Goal: Task Accomplishment & Management: Use online tool/utility

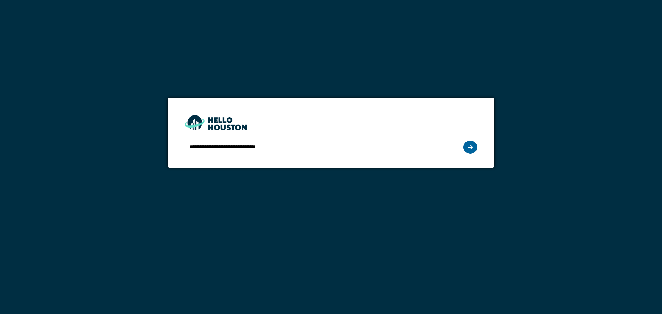
click at [470, 144] on div at bounding box center [470, 147] width 14 height 13
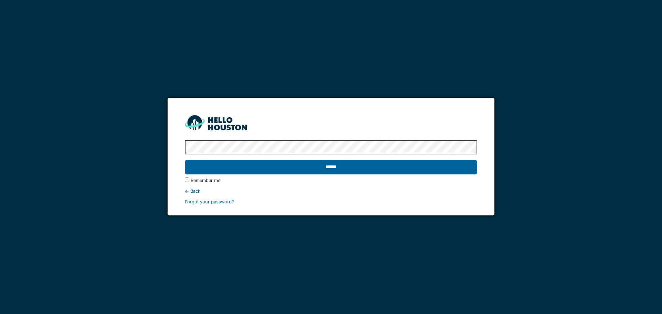
click at [437, 163] on input "******" at bounding box center [331, 167] width 292 height 14
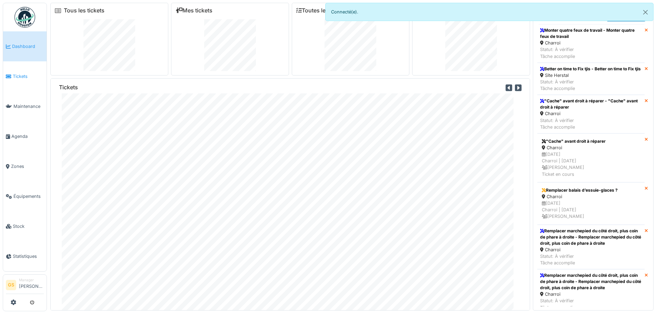
click at [14, 74] on span "Tickets" at bounding box center [28, 76] width 31 height 7
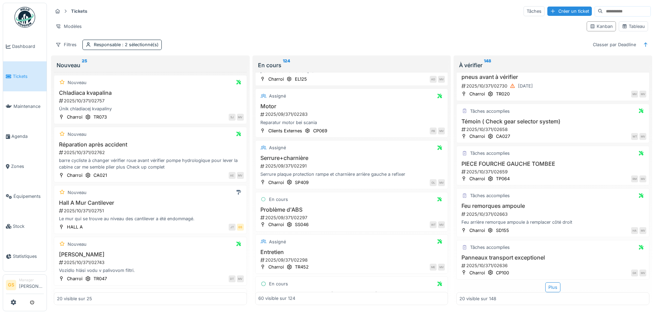
scroll to position [2787, 0]
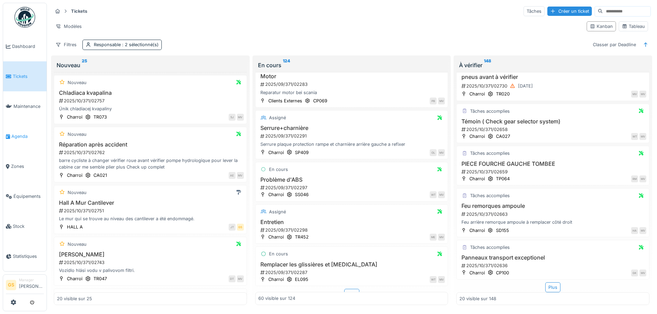
click at [13, 134] on span "Agenda" at bounding box center [27, 136] width 32 height 7
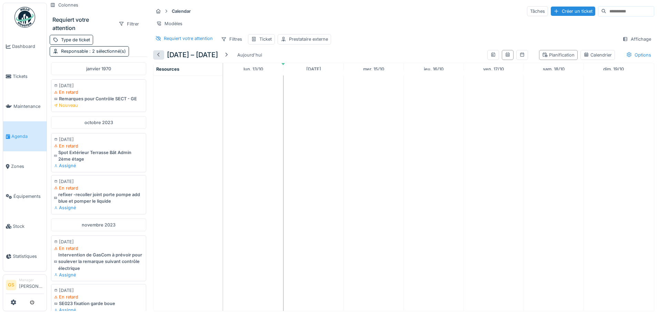
click at [157, 58] on div at bounding box center [159, 55] width 6 height 7
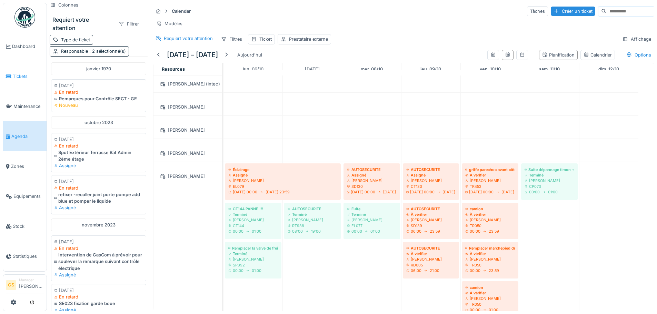
click at [15, 75] on span "Tickets" at bounding box center [28, 76] width 31 height 7
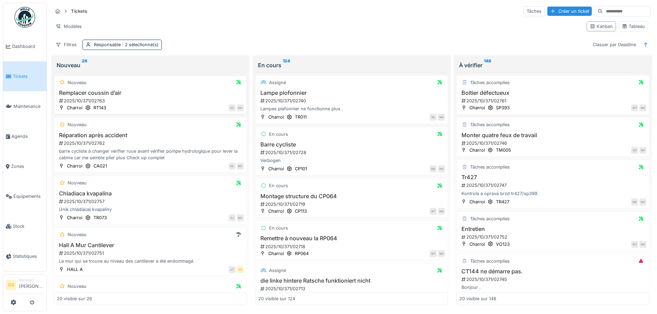
click at [88, 100] on div "2025/10/371/02763" at bounding box center [150, 101] width 185 height 7
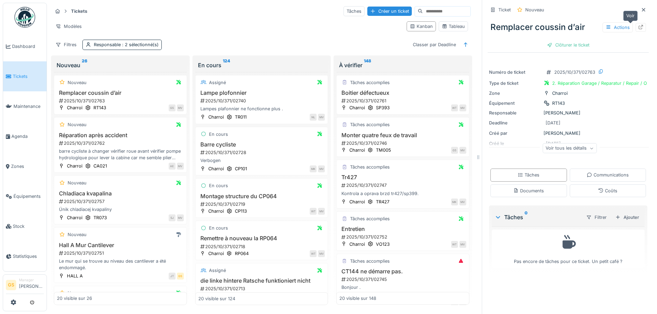
click at [638, 27] on icon at bounding box center [641, 27] width 6 height 4
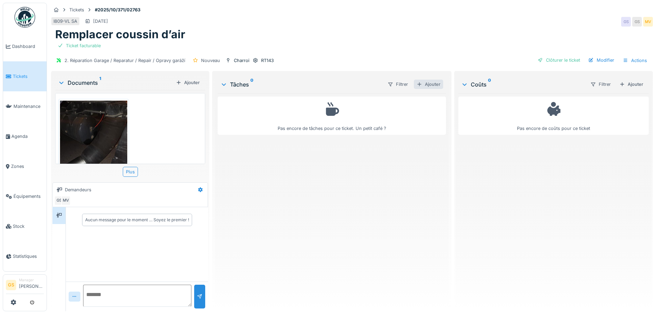
click at [429, 84] on div "Ajouter" at bounding box center [428, 84] width 29 height 9
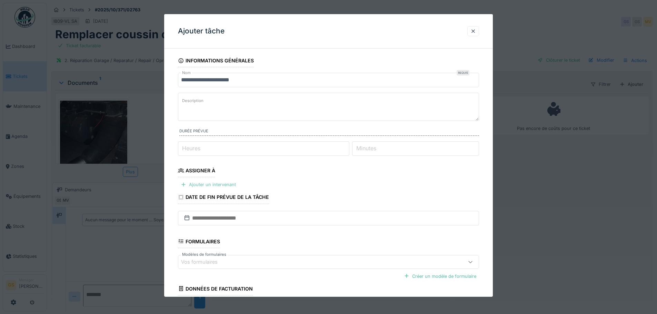
click at [209, 183] on div "Ajouter un intervenant" at bounding box center [208, 184] width 61 height 9
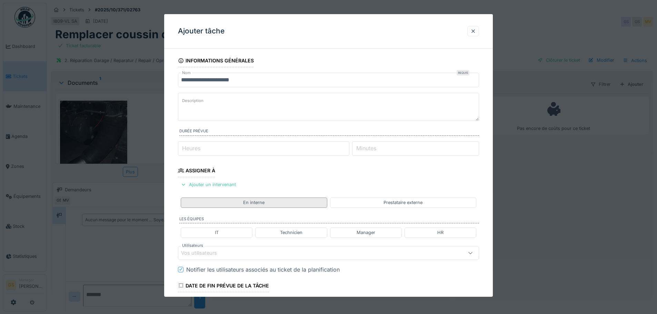
click at [236, 203] on div "En interne" at bounding box center [254, 203] width 146 height 10
click at [283, 232] on div "Technicien" at bounding box center [291, 232] width 22 height 7
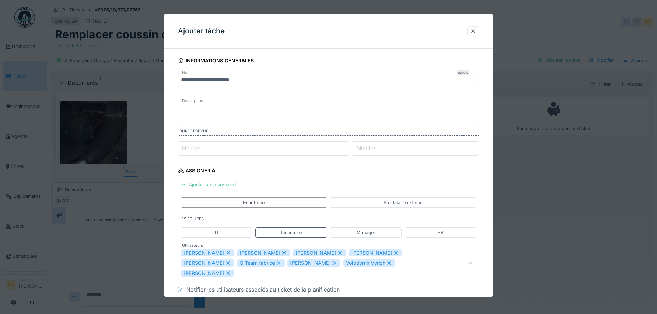
click at [227, 253] on icon at bounding box center [229, 253] width 4 height 4
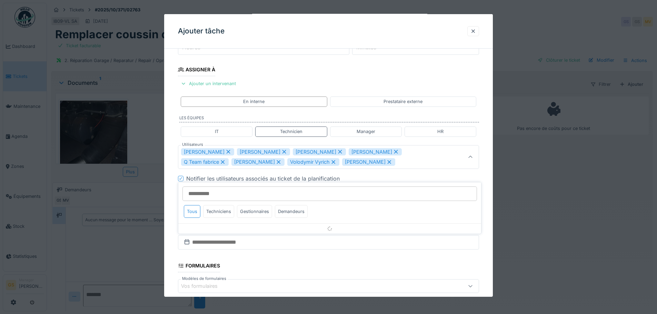
scroll to position [102, 0]
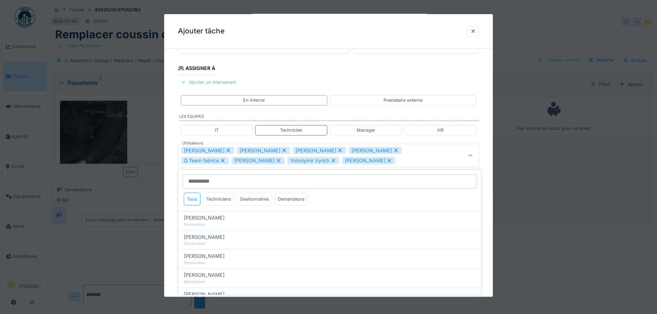
click at [227, 151] on icon at bounding box center [229, 151] width 4 height 4
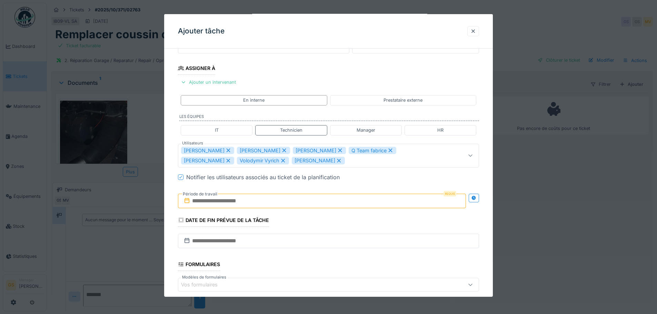
click at [228, 149] on icon at bounding box center [228, 150] width 6 height 5
click at [227, 150] on icon at bounding box center [228, 150] width 6 height 5
click at [225, 150] on icon at bounding box center [228, 150] width 6 height 5
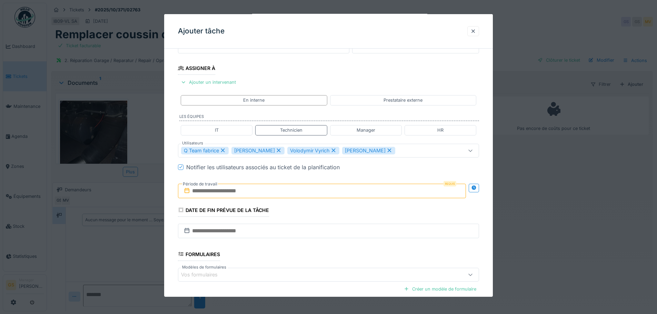
click at [220, 151] on div "Q Team fabrice" at bounding box center [205, 151] width 48 height 8
click at [280, 149] on icon at bounding box center [283, 150] width 6 height 5
click at [282, 149] on icon at bounding box center [284, 151] width 4 height 4
type input "*****"
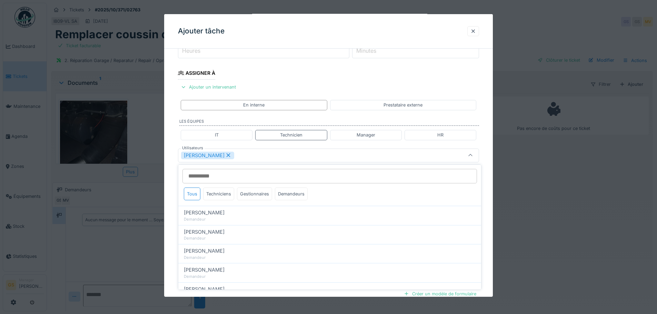
click at [266, 177] on input "Utilisateurs" at bounding box center [329, 176] width 294 height 14
click at [270, 158] on div "Peter Lopata" at bounding box center [311, 156] width 260 height 8
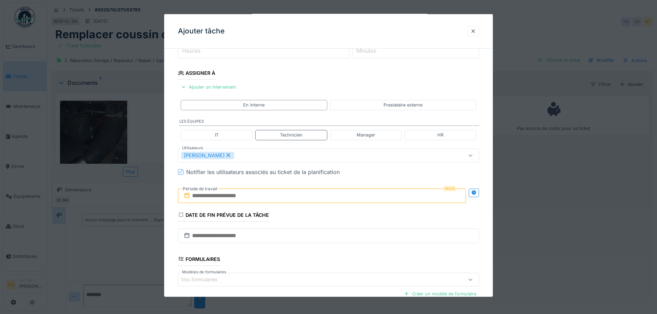
click at [250, 194] on input "text" at bounding box center [322, 196] width 288 height 14
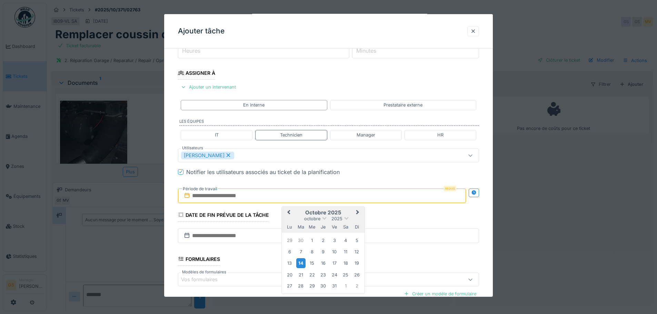
click at [301, 260] on div "14" at bounding box center [300, 263] width 9 height 10
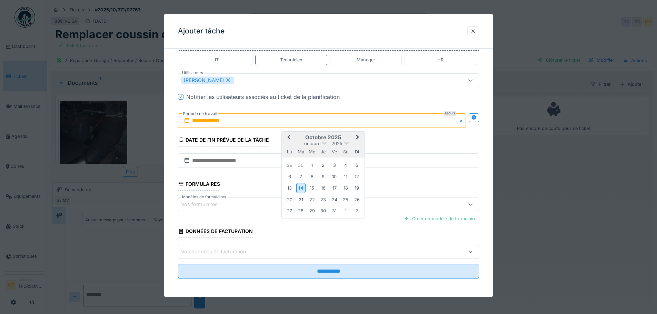
scroll to position [174, 0]
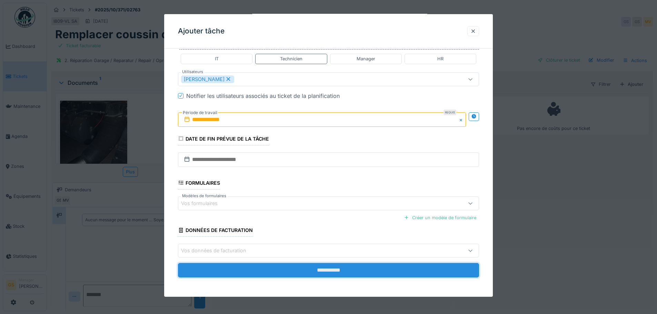
click at [270, 266] on input "**********" at bounding box center [328, 270] width 301 height 14
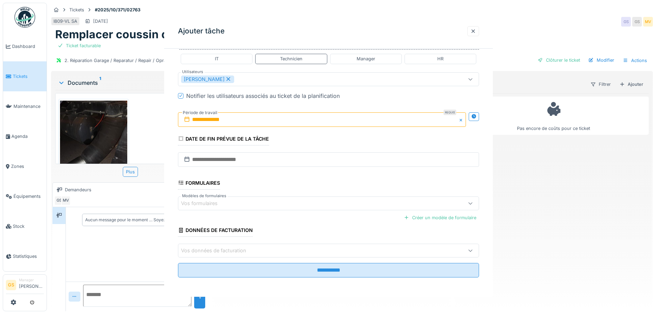
scroll to position [0, 0]
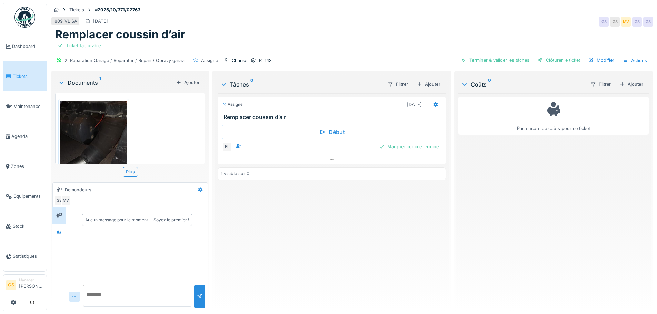
click at [26, 76] on span "Tickets" at bounding box center [28, 76] width 31 height 7
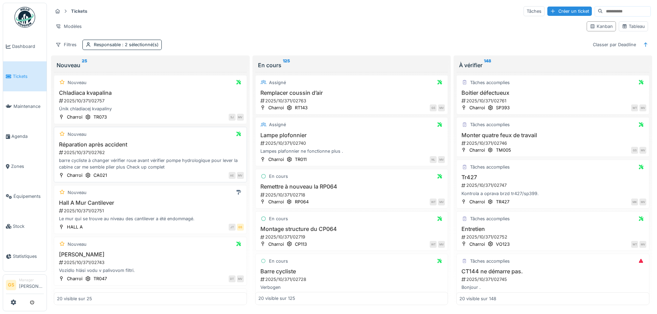
click at [94, 151] on div "2025/10/371/02762" at bounding box center [150, 152] width 185 height 7
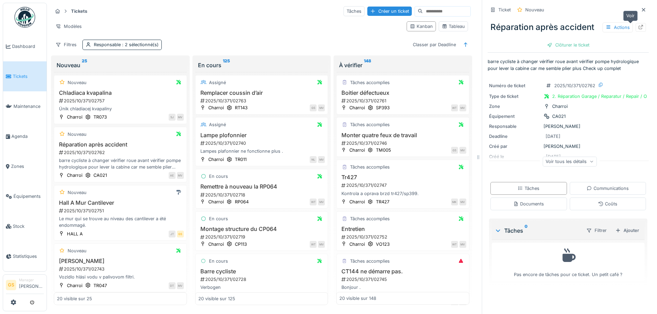
click at [638, 26] on icon at bounding box center [641, 27] width 6 height 4
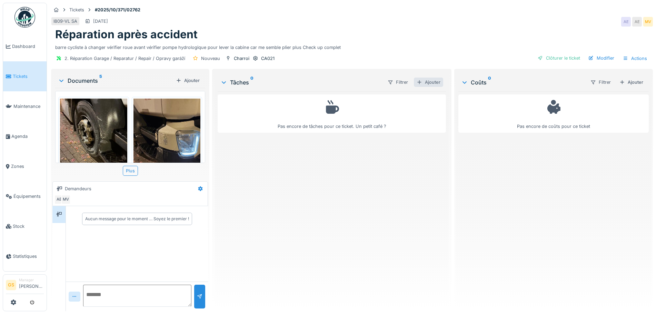
click at [428, 83] on div "Ajouter" at bounding box center [428, 82] width 29 height 9
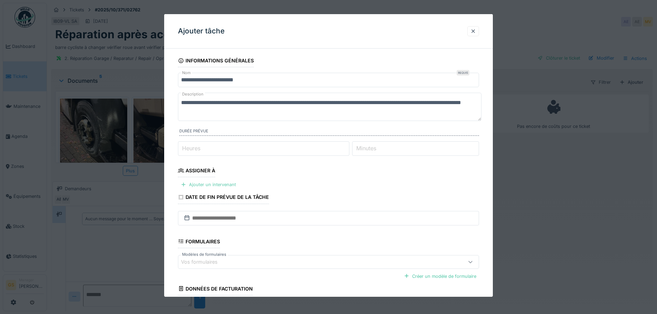
click at [203, 185] on div "Ajouter un intervenant" at bounding box center [208, 184] width 61 height 9
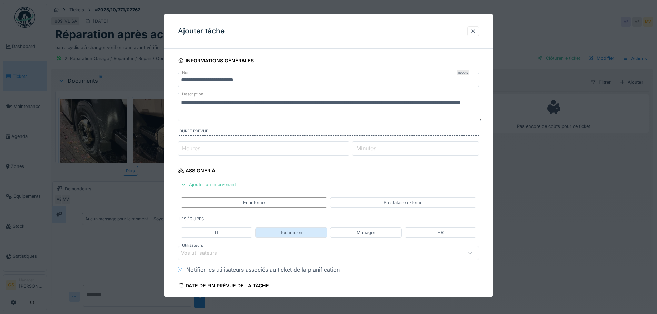
click at [280, 231] on div "Technicien" at bounding box center [291, 233] width 72 height 10
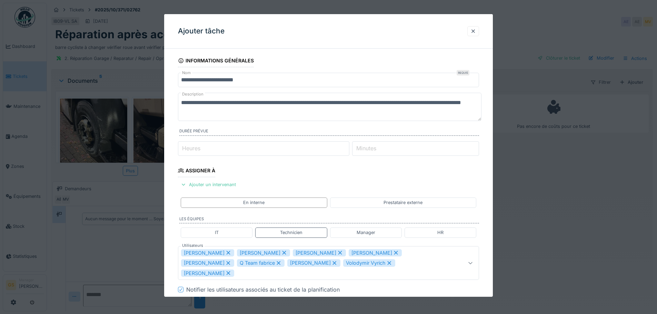
click at [227, 252] on icon at bounding box center [229, 253] width 4 height 4
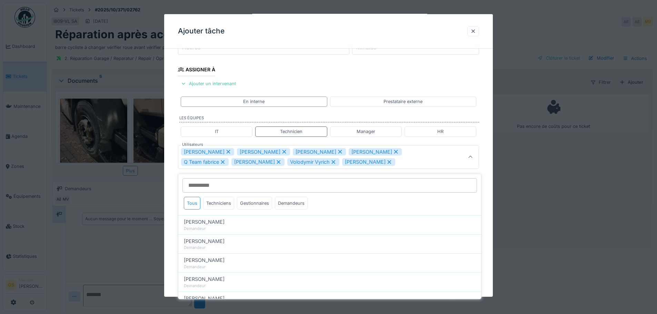
scroll to position [102, 0]
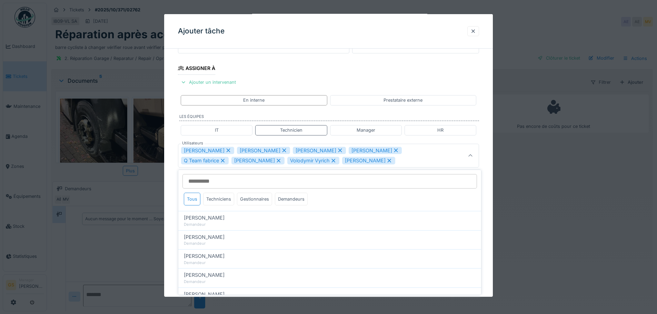
click at [225, 151] on icon at bounding box center [228, 150] width 6 height 5
click at [281, 148] on icon at bounding box center [284, 150] width 6 height 5
click at [280, 160] on icon at bounding box center [283, 160] width 6 height 5
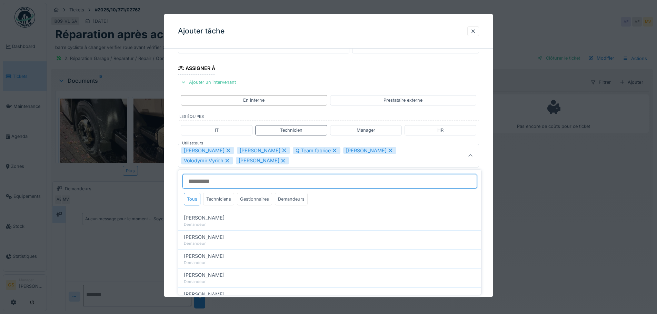
scroll to position [98, 0]
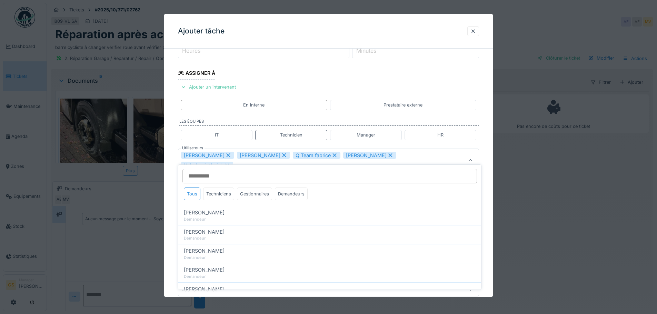
click at [282, 155] on icon at bounding box center [284, 155] width 4 height 4
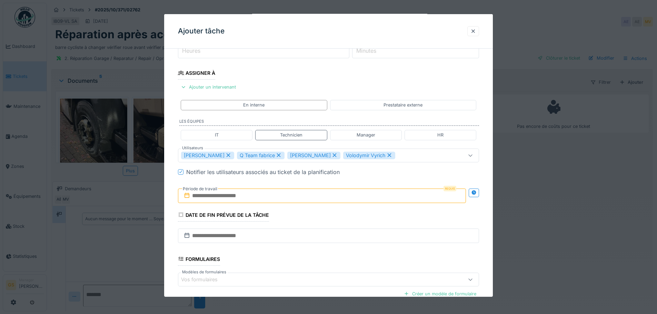
click at [277, 154] on icon at bounding box center [279, 155] width 4 height 4
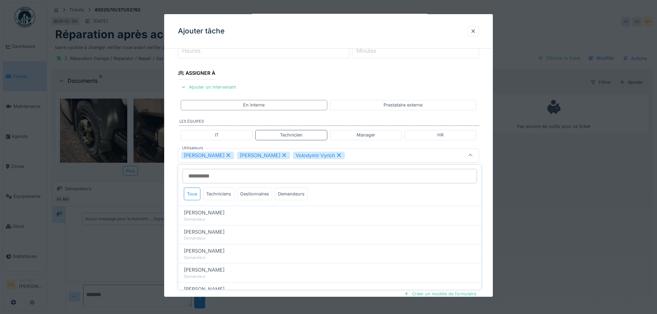
click at [281, 155] on icon at bounding box center [284, 155] width 6 height 5
click at [281, 153] on icon at bounding box center [283, 155] width 6 height 5
type input "****"
click at [257, 156] on div "Sergej Mandzjuk" at bounding box center [311, 156] width 260 height 8
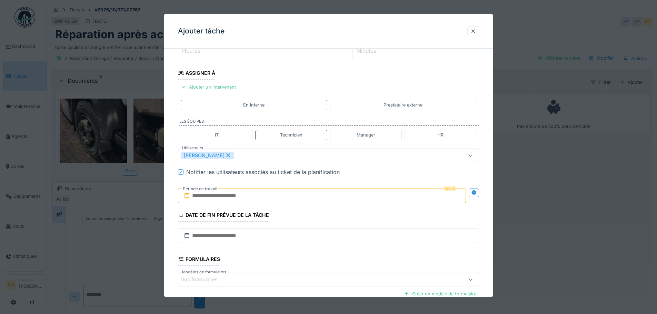
click at [247, 195] on input "text" at bounding box center [322, 196] width 288 height 14
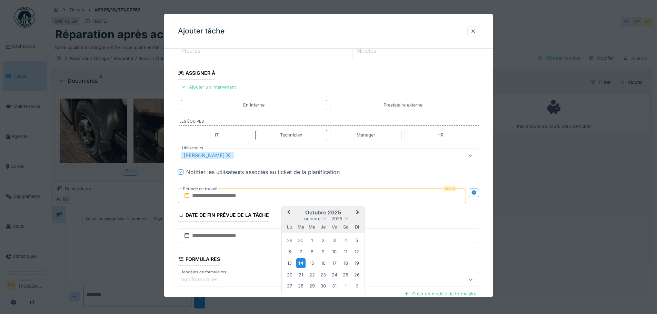
click at [301, 264] on div "14" at bounding box center [300, 263] width 9 height 10
click at [331, 263] on div "17" at bounding box center [334, 263] width 9 height 9
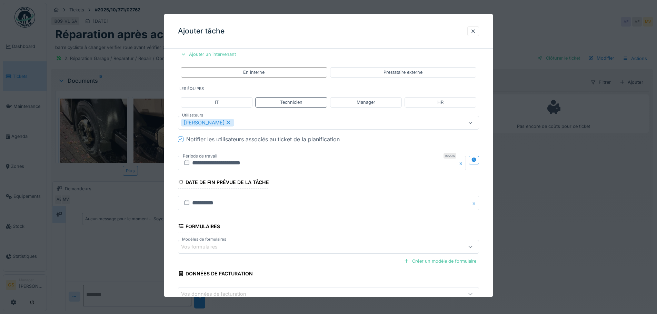
scroll to position [174, 0]
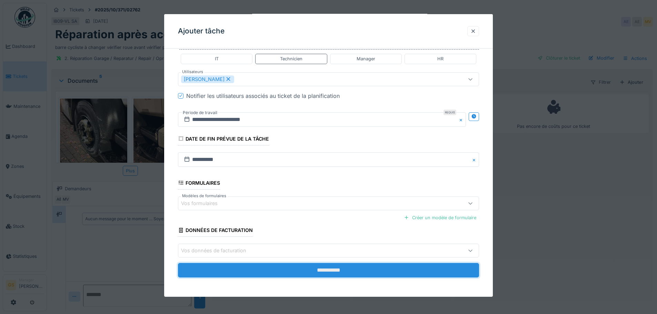
click at [325, 269] on input "**********" at bounding box center [328, 270] width 301 height 14
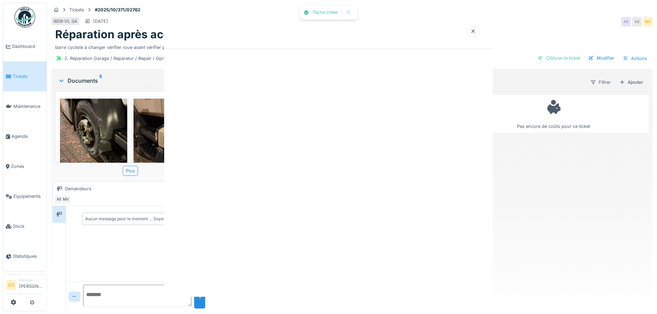
scroll to position [0, 0]
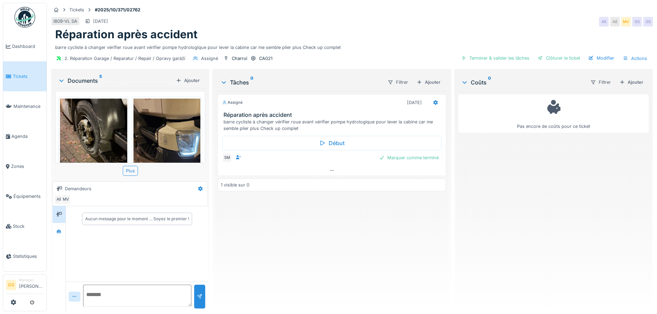
click at [18, 77] on span "Tickets" at bounding box center [28, 76] width 31 height 7
